Goal: Transaction & Acquisition: Purchase product/service

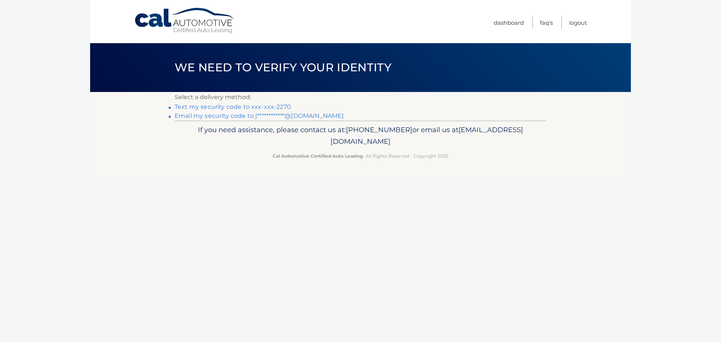
click at [316, 110] on li "Text my security code to xxx-xxx-2270" at bounding box center [361, 107] width 372 height 9
click at [315, 112] on link "**********" at bounding box center [259, 115] width 169 height 7
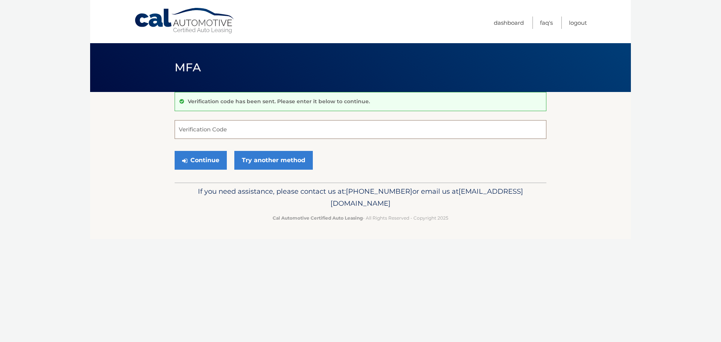
paste input "913201"
click at [207, 161] on button "Continue" at bounding box center [201, 160] width 52 height 19
drag, startPoint x: 206, startPoint y: 165, endPoint x: 144, endPoint y: 194, distance: 68.2
click at [144, 194] on footer "If you need assistance, please contact us at: 609-807-3200 or email us at Custo…" at bounding box center [360, 211] width 541 height 57
click at [216, 160] on button "Continue" at bounding box center [201, 160] width 52 height 19
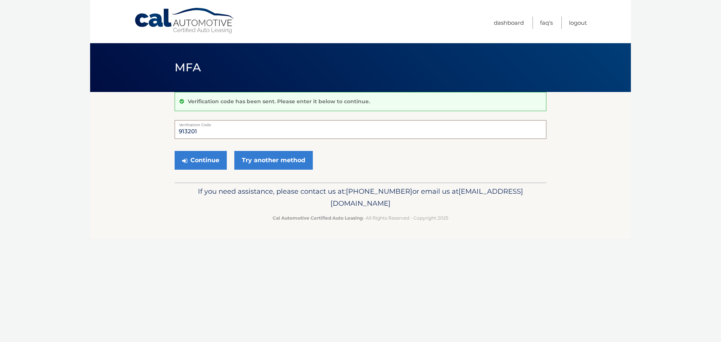
click at [216, 133] on input "913201" at bounding box center [361, 129] width 372 height 19
type input "913201"
click at [205, 157] on button "Continue" at bounding box center [201, 160] width 52 height 19
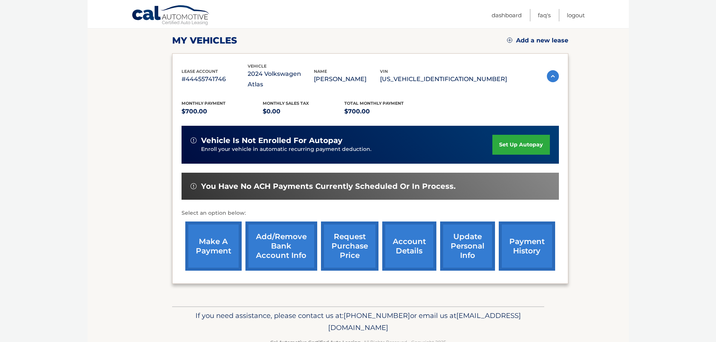
scroll to position [113, 0]
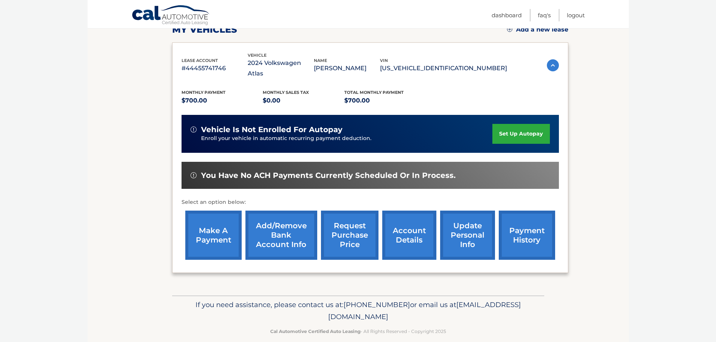
click at [213, 219] on link "make a payment" at bounding box center [213, 235] width 56 height 49
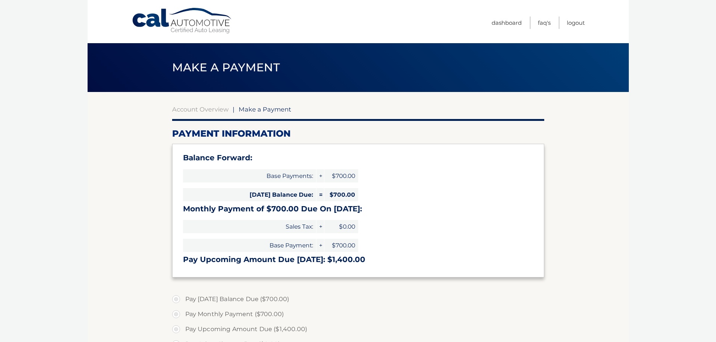
select select "ZTM3ZjNkNTUtN2RkYS00OGE2LWFhOTktMGQ4MWQ0NDk5OGE5"
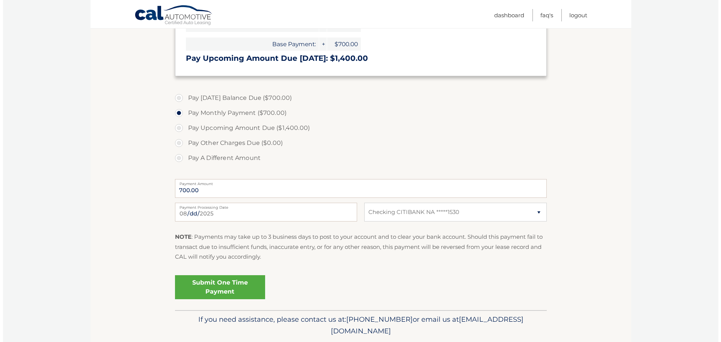
scroll to position [227, 0]
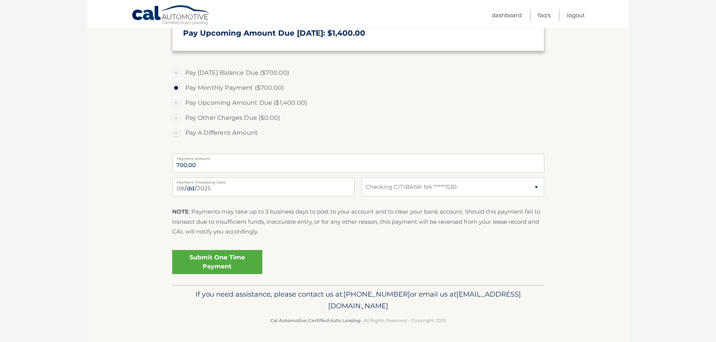
click at [224, 261] on link "Submit One Time Payment" at bounding box center [217, 262] width 90 height 24
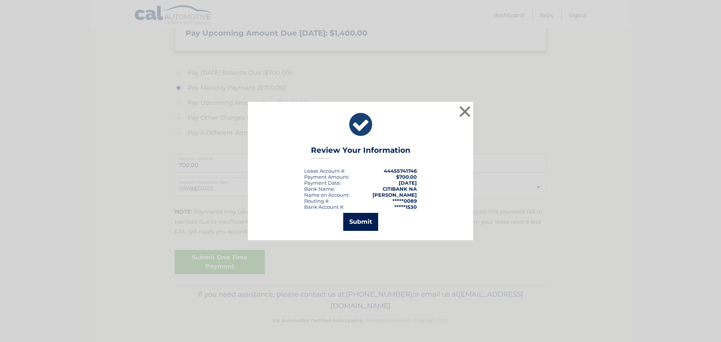
click at [363, 224] on button "Submit" at bounding box center [360, 222] width 35 height 18
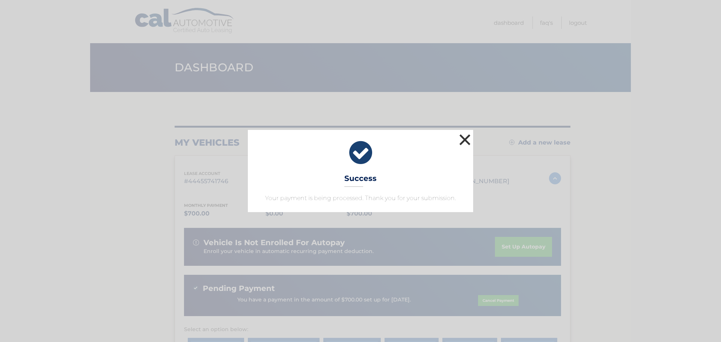
click at [464, 135] on button "×" at bounding box center [465, 139] width 15 height 15
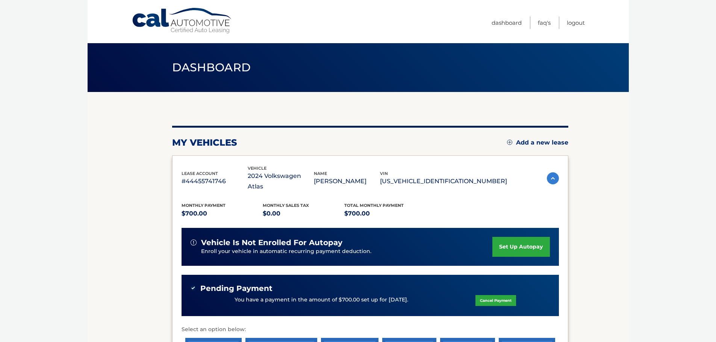
scroll to position [125, 0]
